Goal: Task Accomplishment & Management: Use online tool/utility

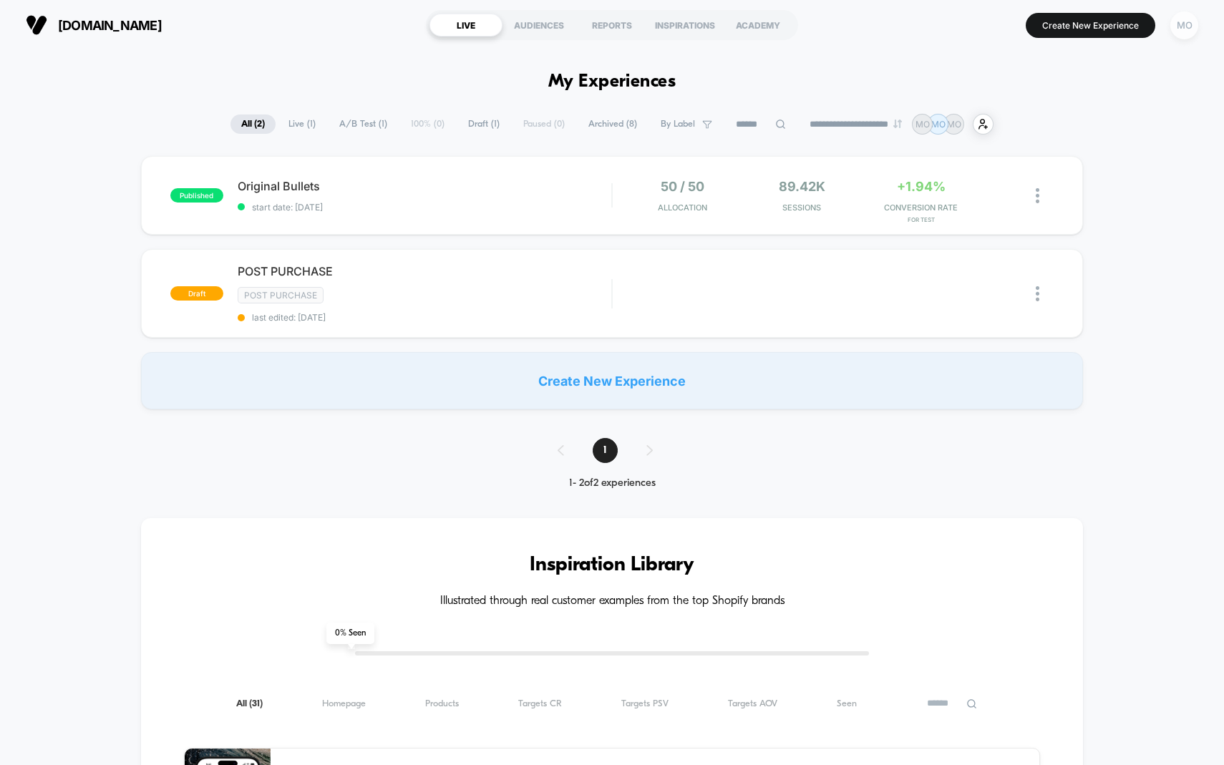
click at [1179, 31] on div "MO" at bounding box center [1184, 25] width 28 height 28
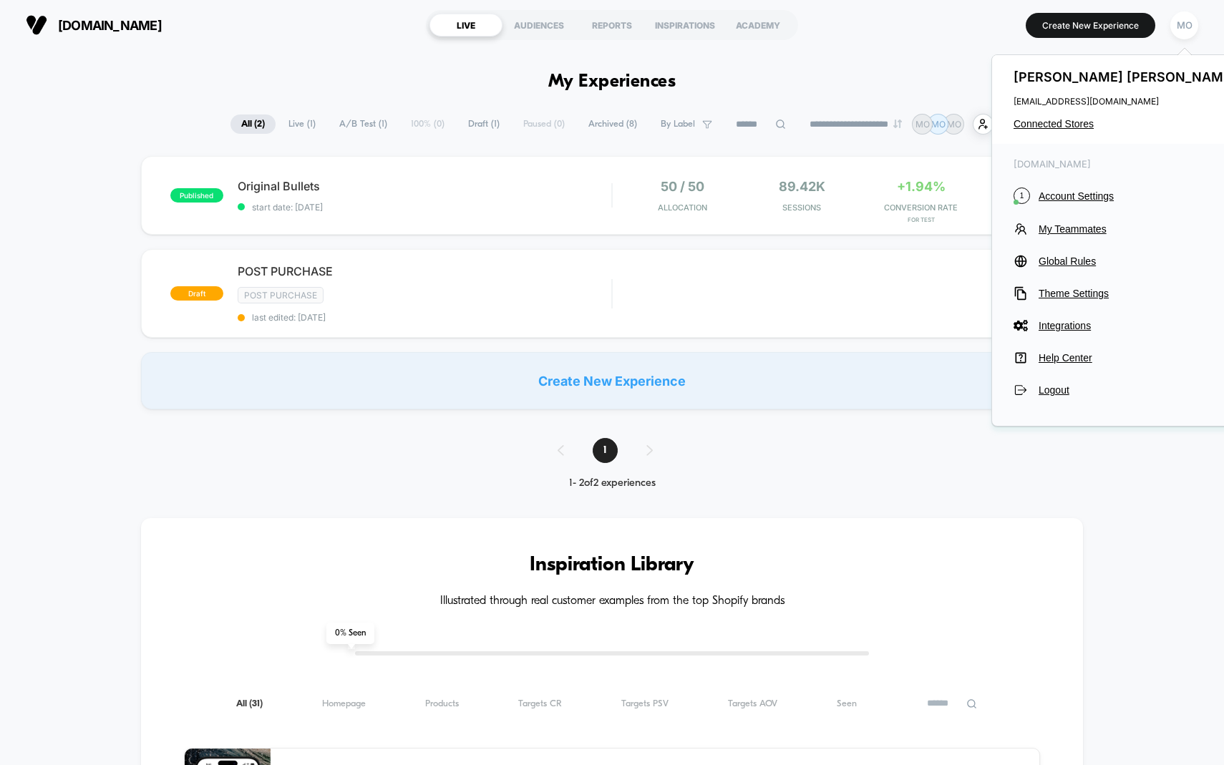
click at [1043, 114] on div "[PERSON_NAME] [EMAIL_ADDRESS][DOMAIN_NAME] Connected Stores" at bounding box center [1126, 99] width 269 height 89
click at [1039, 130] on div "[PERSON_NAME] [EMAIL_ADDRESS][DOMAIN_NAME] Connected Stores" at bounding box center [1126, 99] width 269 height 89
click at [1042, 126] on span "Connected Stores" at bounding box center [1127, 123] width 226 height 11
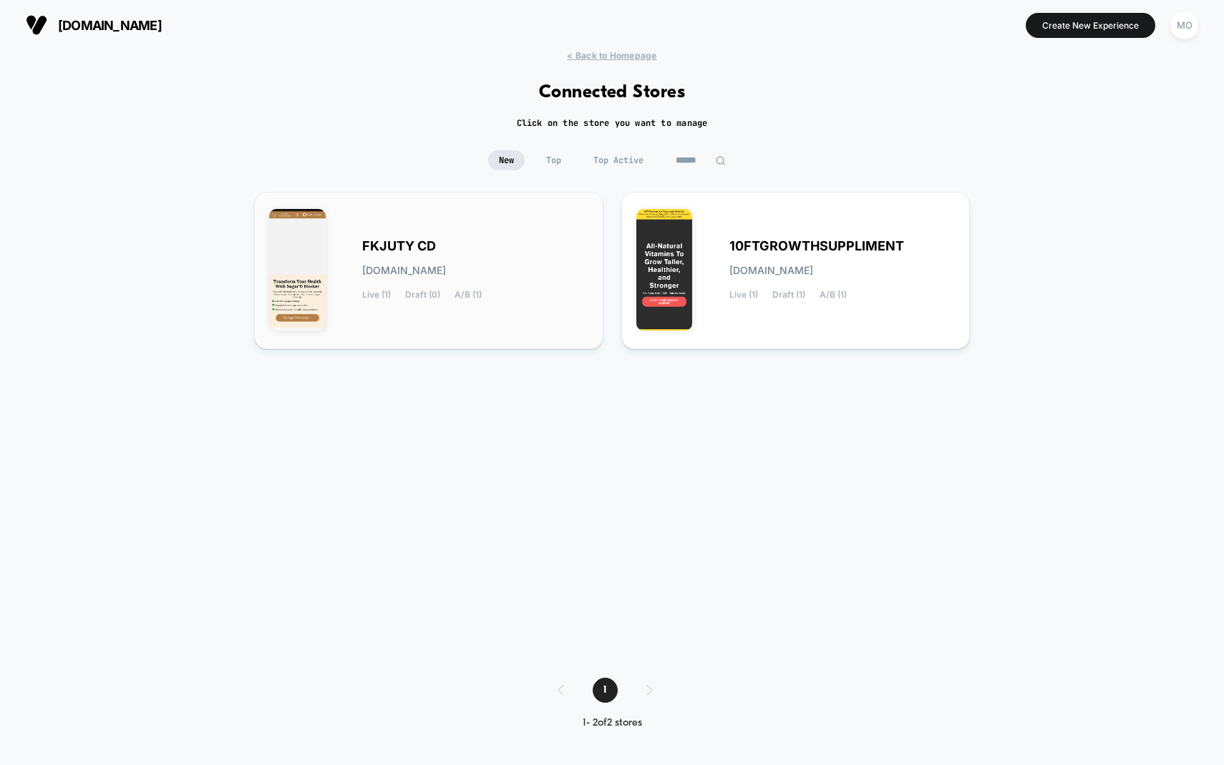
click at [474, 253] on div "FKJUTY CD [DOMAIN_NAME] Live (1) Draft (0) A/B (1)" at bounding box center [475, 270] width 226 height 59
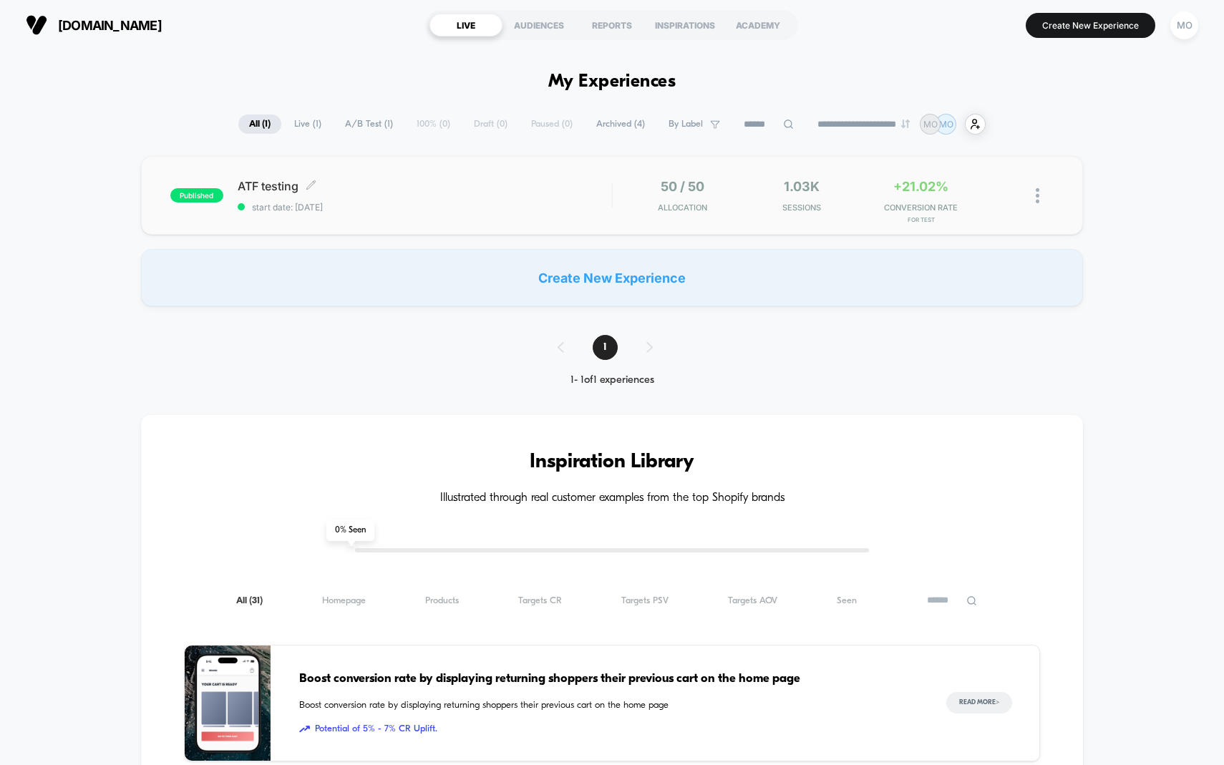
click at [264, 179] on span "ATF testing Click to edit experience details" at bounding box center [425, 186] width 374 height 14
